Goal: Navigation & Orientation: Find specific page/section

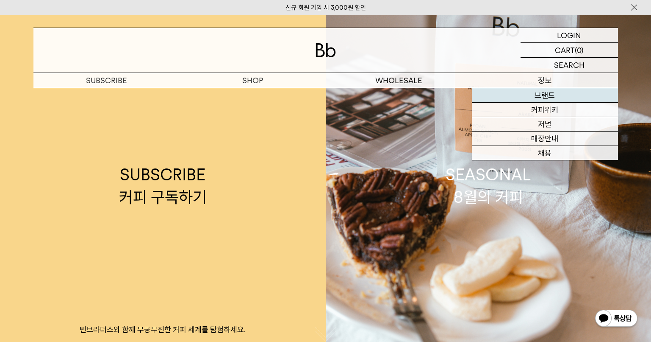
click at [543, 100] on link "브랜드" at bounding box center [545, 95] width 146 height 14
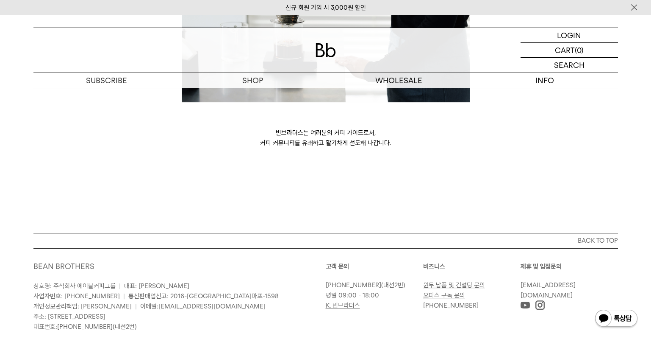
scroll to position [2362, 0]
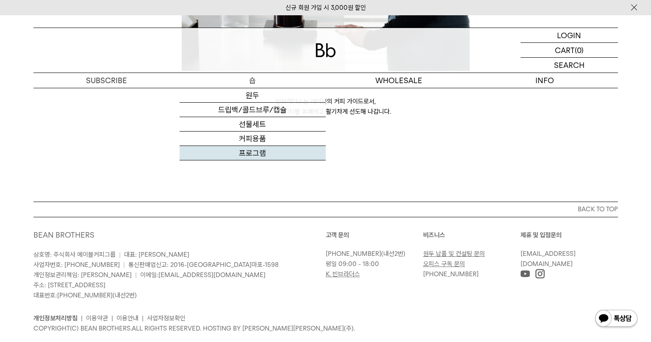
click at [261, 153] on link "프로그램" at bounding box center [253, 153] width 146 height 14
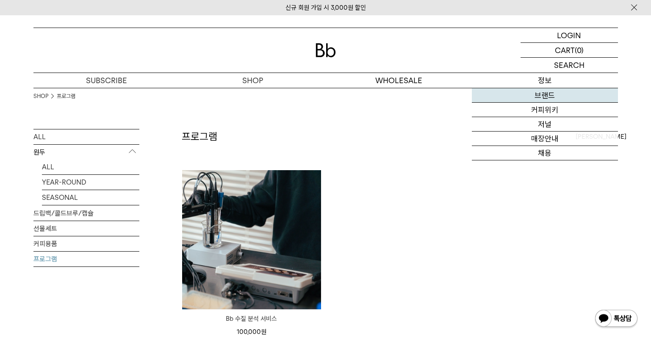
click at [546, 98] on link "브랜드" at bounding box center [545, 95] width 146 height 14
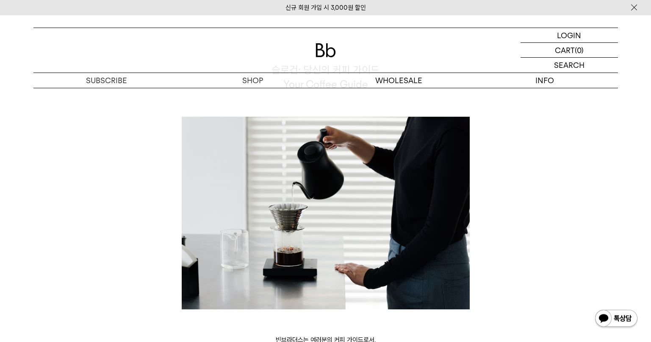
scroll to position [2362, 0]
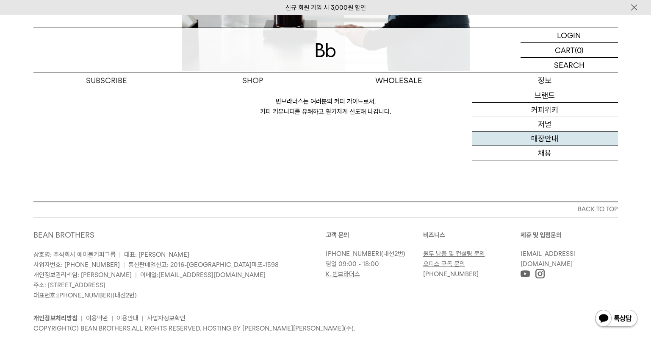
click at [542, 140] on link "매장안내" at bounding box center [545, 138] width 146 height 14
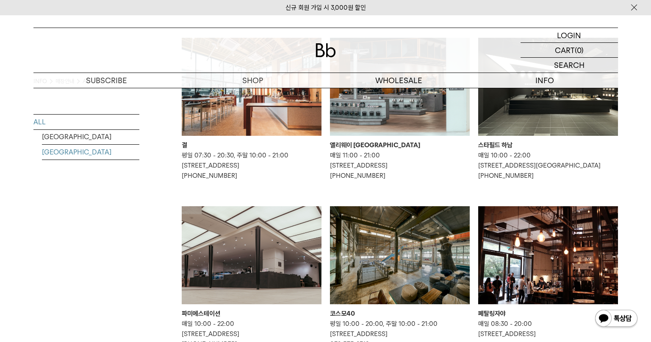
scroll to position [508, 0]
